Goal: Use online tool/utility: Utilize a website feature to perform a specific function

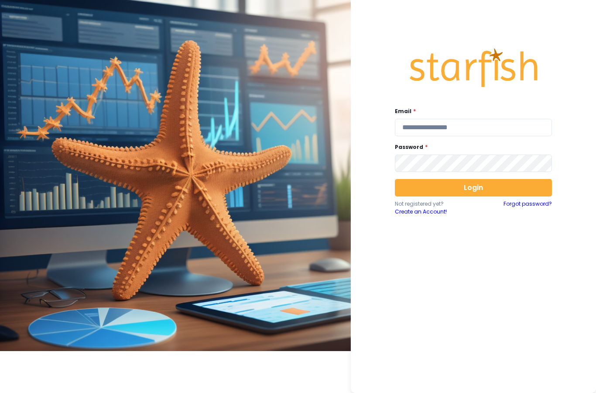
click at [486, 131] on input "email" at bounding box center [473, 127] width 157 height 17
click at [417, 126] on input "email" at bounding box center [473, 127] width 157 height 17
click at [582, 139] on div "Email * Password * Login Not registered yet? Create an Account! Forgot password?" at bounding box center [473, 196] width 245 height 393
click at [581, 148] on div "Email * Password * Login Not registered yet? Create an Account! Forgot password?" at bounding box center [473, 196] width 245 height 393
click at [505, 134] on input "email" at bounding box center [473, 127] width 157 height 17
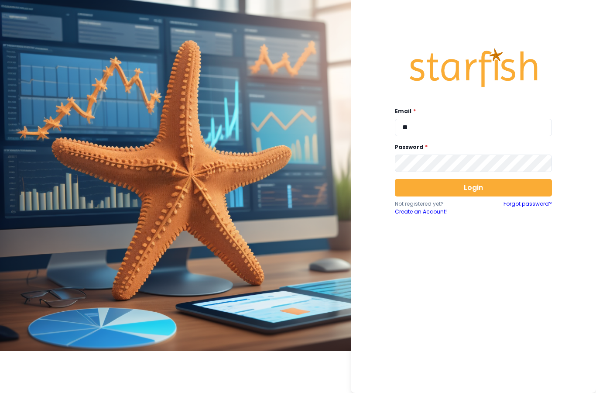
click at [458, 134] on input "**" at bounding box center [473, 127] width 157 height 17
click at [458, 131] on input "**" at bounding box center [473, 127] width 157 height 17
click at [455, 125] on input "**" at bounding box center [473, 127] width 157 height 17
type input "**********"
click at [487, 191] on button "Login" at bounding box center [473, 187] width 157 height 17
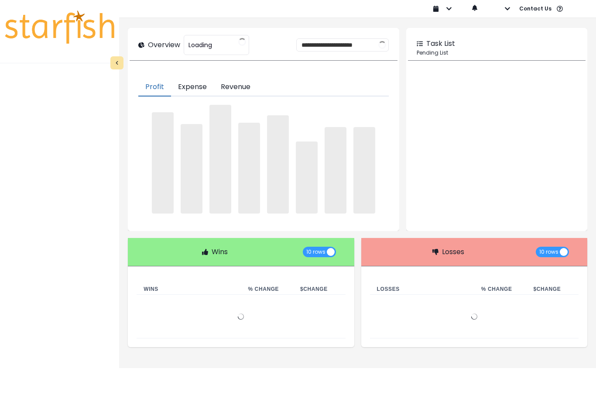
type input "********"
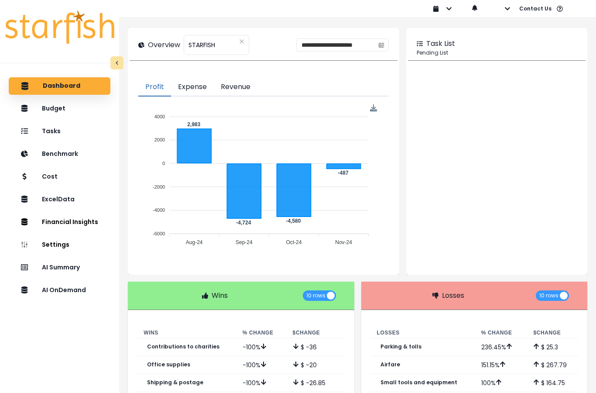
click at [47, 292] on p "AI OnDemand" at bounding box center [64, 289] width 44 height 7
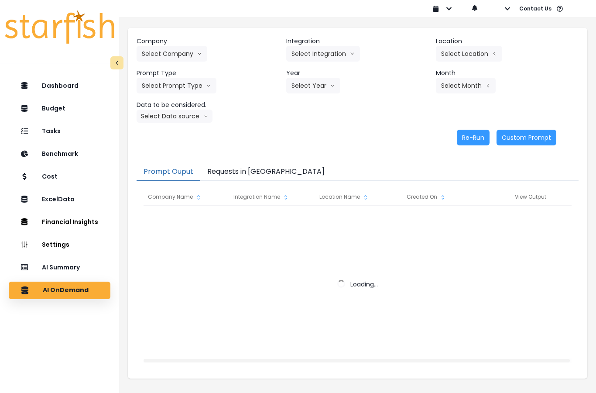
click at [227, 170] on button "Requests in [GEOGRAPHIC_DATA]" at bounding box center [265, 172] width 131 height 18
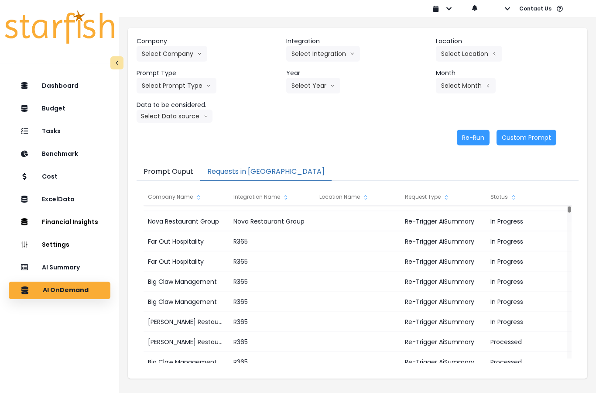
click at [159, 54] on button "Select Company" at bounding box center [172, 54] width 71 height 16
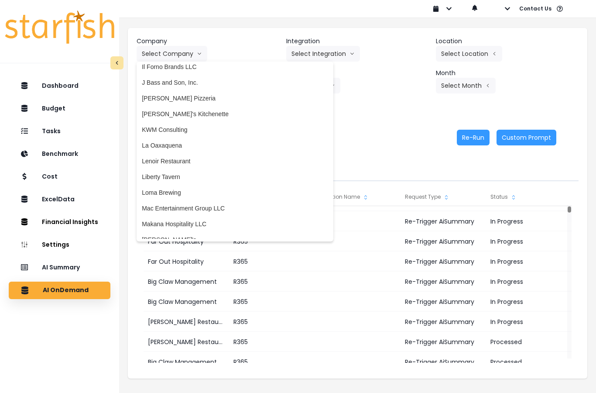
scroll to position [926, 0]
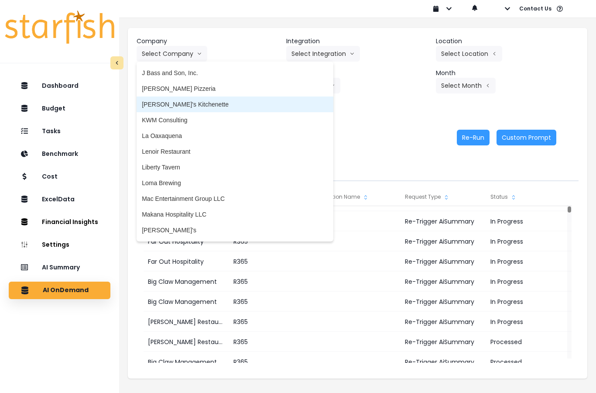
click at [157, 107] on span "[PERSON_NAME]'s Kitchenette" at bounding box center [235, 104] width 186 height 9
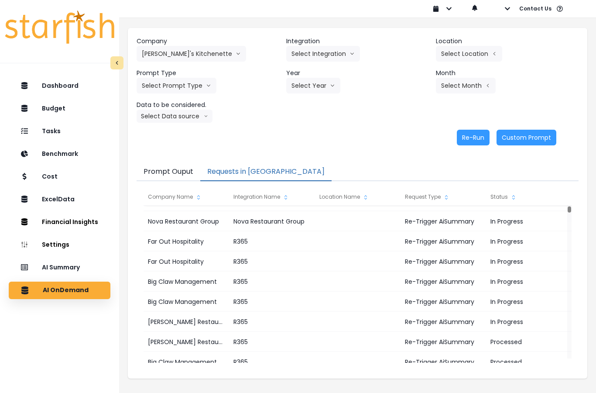
click at [303, 54] on button "Select Integration" at bounding box center [323, 54] width 74 height 16
click at [351, 66] on li "[PERSON_NAME]'s Kitchenette QBO" at bounding box center [342, 72] width 113 height 16
click at [466, 54] on button "Select Location" at bounding box center [469, 54] width 66 height 16
click at [419, 60] on span "All Locations" at bounding box center [413, 56] width 34 height 9
click at [159, 86] on button "Select Prompt Type" at bounding box center [177, 86] width 80 height 16
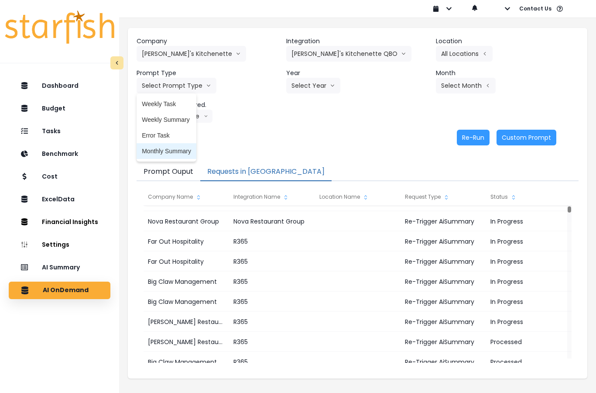
click at [152, 154] on span "Monthly Summary" at bounding box center [166, 151] width 49 height 9
click at [317, 84] on button "Select Year" at bounding box center [313, 86] width 54 height 16
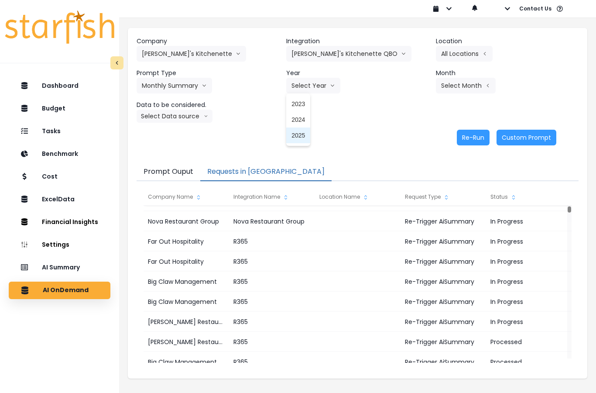
click at [302, 141] on li "2025" at bounding box center [298, 135] width 24 height 16
click at [454, 85] on button "Select Month" at bounding box center [466, 86] width 60 height 16
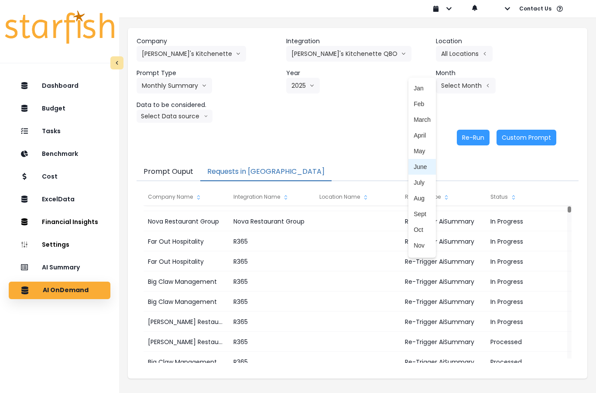
click at [429, 171] on span "June" at bounding box center [422, 166] width 17 height 9
click at [459, 92] on button "June" at bounding box center [453, 86] width 34 height 16
click at [425, 184] on span "July" at bounding box center [422, 182] width 17 height 9
click at [161, 114] on button "Select Data source" at bounding box center [175, 116] width 76 height 13
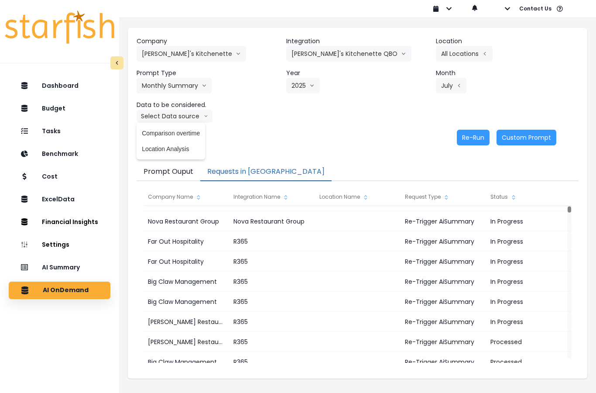
click at [150, 135] on span "Comparison overtime" at bounding box center [171, 133] width 58 height 9
click at [470, 144] on button "Re-Run" at bounding box center [473, 138] width 33 height 16
click at [150, 114] on button "Comparison overtime" at bounding box center [179, 116] width 85 height 13
click at [158, 151] on span "Location Analysis" at bounding box center [171, 149] width 58 height 9
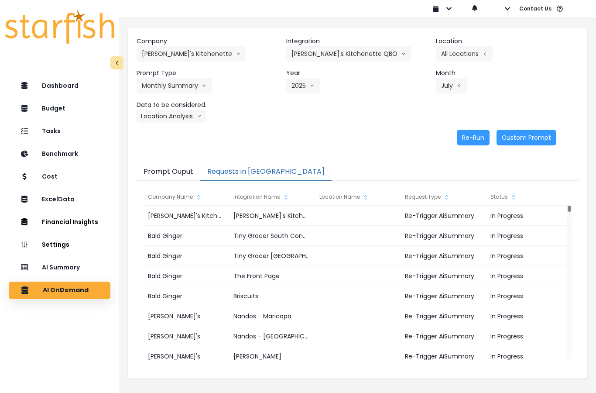
click at [472, 137] on button "Re-Run" at bounding box center [473, 138] width 33 height 16
click at [154, 53] on button "[PERSON_NAME]'s Kitchenette" at bounding box center [192, 54] width 110 height 16
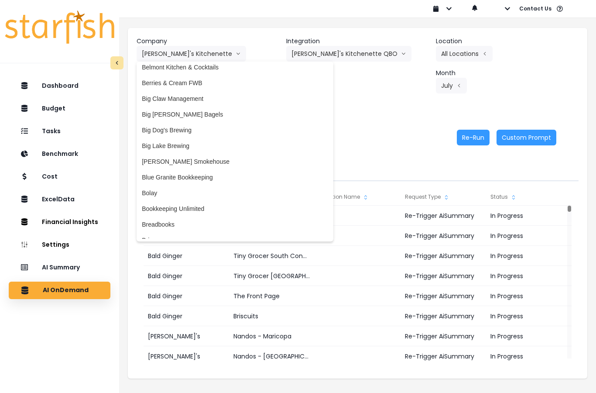
scroll to position [150, 0]
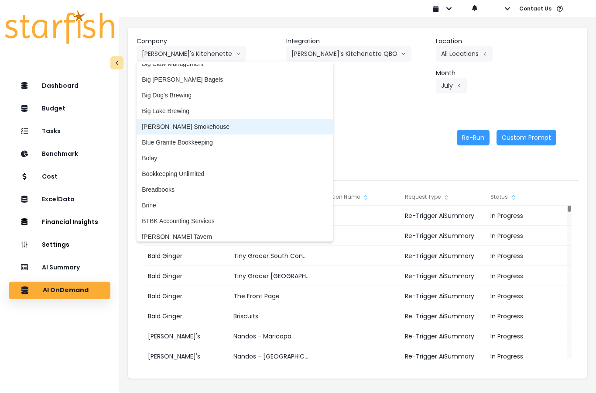
click at [152, 132] on li "[PERSON_NAME] Smokehouse" at bounding box center [235, 127] width 196 height 16
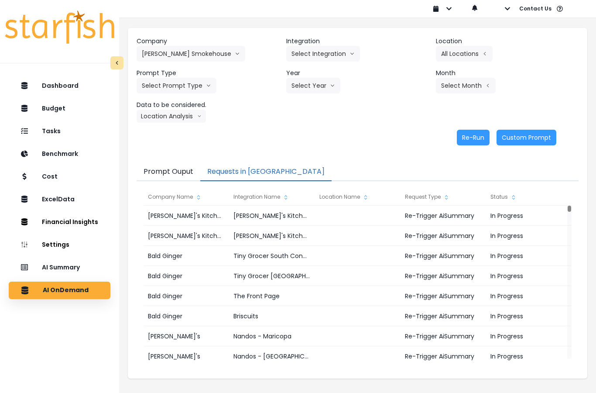
click at [332, 61] on button "Select Integration" at bounding box center [323, 54] width 74 height 16
click at [328, 72] on span "Quickbooks Online" at bounding box center [318, 72] width 52 height 9
click at [467, 48] on button "Select Location" at bounding box center [469, 54] width 66 height 16
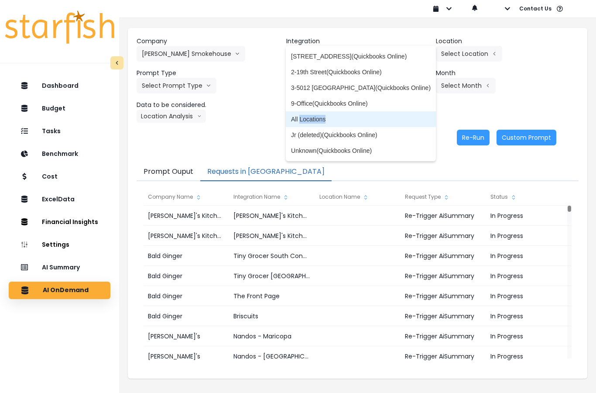
click at [386, 121] on span "All Locations" at bounding box center [361, 119] width 140 height 9
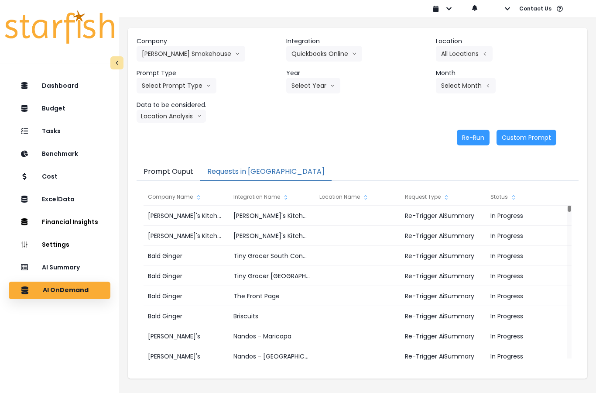
click at [157, 86] on button "Select Prompt Type" at bounding box center [177, 86] width 80 height 16
click at [152, 157] on li "Monthly Summary" at bounding box center [167, 151] width 60 height 16
click at [322, 88] on button "Select Year" at bounding box center [313, 86] width 54 height 16
click at [310, 138] on li "2025" at bounding box center [298, 135] width 24 height 16
click at [472, 83] on button "Select Month" at bounding box center [466, 86] width 60 height 16
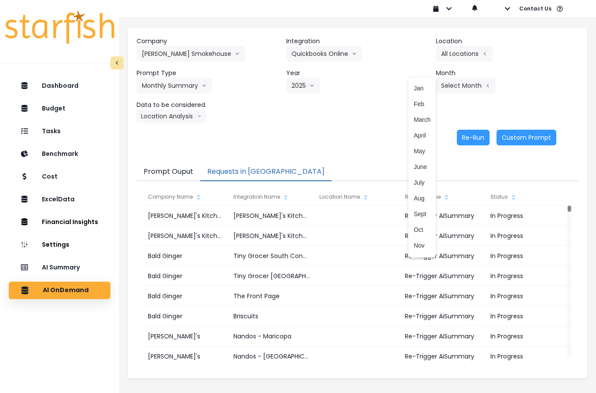
click at [427, 185] on span "July" at bounding box center [422, 182] width 17 height 9
click at [155, 118] on button "Location Analysis" at bounding box center [171, 116] width 69 height 13
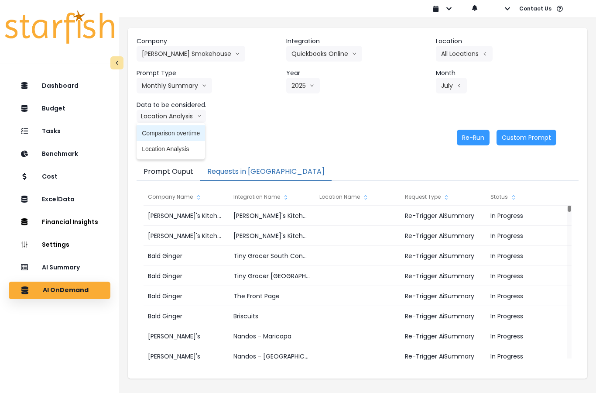
click at [152, 134] on span "Comparison overtime" at bounding box center [171, 133] width 58 height 9
click at [470, 140] on button "Re-Run" at bounding box center [473, 138] width 33 height 16
click at [155, 122] on button "Comparison overtime" at bounding box center [179, 116] width 85 height 13
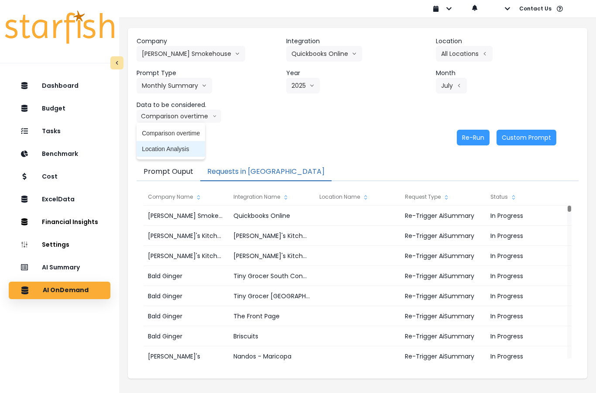
click at [157, 152] on span "Location Analysis" at bounding box center [171, 149] width 58 height 9
click at [478, 141] on button "Re-Run" at bounding box center [473, 138] width 33 height 16
